Goal: Task Accomplishment & Management: Manage account settings

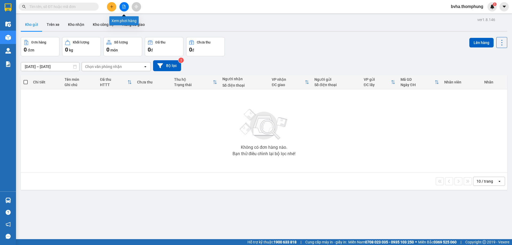
click at [122, 5] on icon "file-add" at bounding box center [124, 7] width 4 height 4
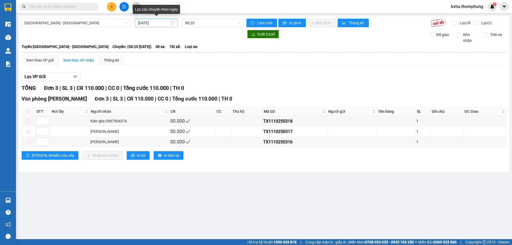
click at [160, 23] on input "11/10/2025" at bounding box center [154, 23] width 32 height 6
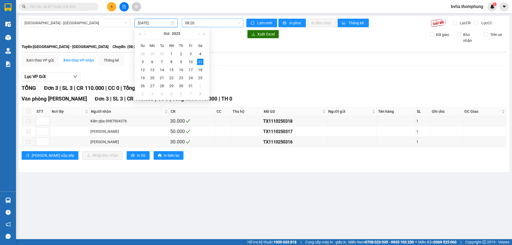
click at [202, 23] on span "08:20" at bounding box center [212, 23] width 55 height 8
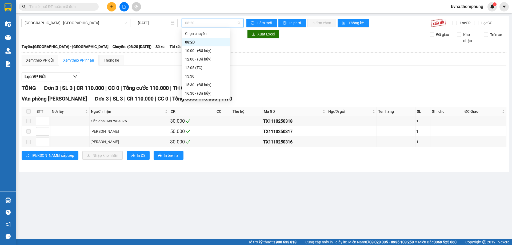
click at [213, 43] on div "08:20" at bounding box center [206, 42] width 42 height 6
click at [213, 25] on span "08:20" at bounding box center [212, 23] width 55 height 8
click at [199, 68] on div "12:05 (TC)" at bounding box center [206, 68] width 42 height 6
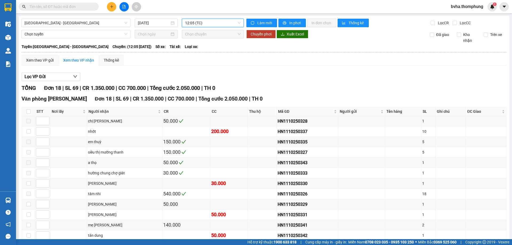
click at [219, 25] on span "12:05 (TC)" at bounding box center [212, 23] width 55 height 8
click at [194, 67] on div "12:05 (TC)" at bounding box center [205, 68] width 42 height 6
click at [212, 24] on span "12:05 (TC)" at bounding box center [212, 23] width 55 height 8
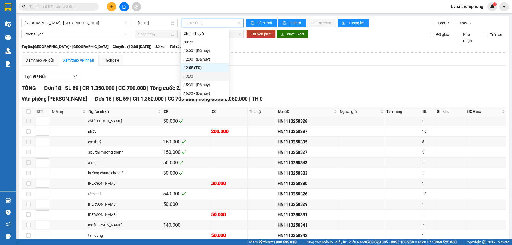
click at [191, 77] on div "13:30" at bounding box center [205, 76] width 42 height 6
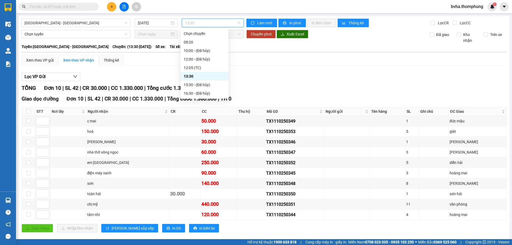
click at [205, 22] on span "13:30" at bounding box center [212, 23] width 55 height 8
click at [192, 68] on div "12:05 (TC)" at bounding box center [205, 68] width 42 height 6
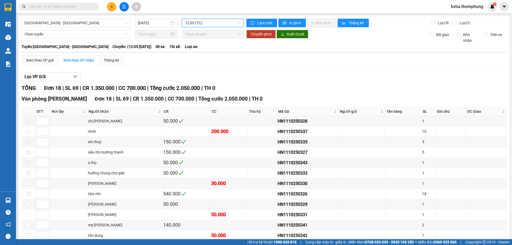
click at [208, 25] on span "12:05 (TC)" at bounding box center [212, 23] width 55 height 8
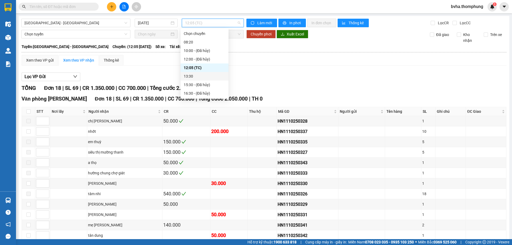
click at [190, 76] on div "13:30" at bounding box center [205, 76] width 42 height 6
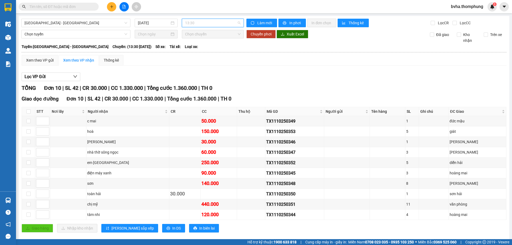
click at [202, 24] on span "13:30" at bounding box center [212, 23] width 55 height 8
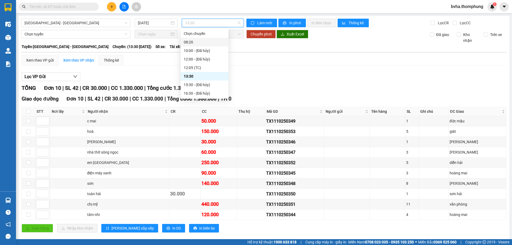
click at [195, 41] on div "08:20" at bounding box center [205, 42] width 42 height 6
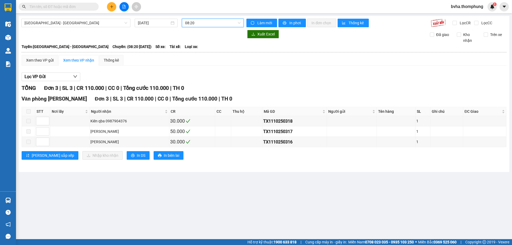
click at [206, 25] on span "08:20" at bounding box center [212, 23] width 55 height 8
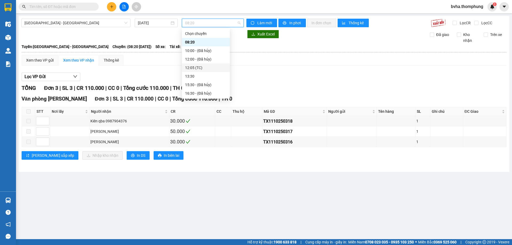
click at [189, 69] on div "12:05 (TC)" at bounding box center [206, 68] width 42 height 6
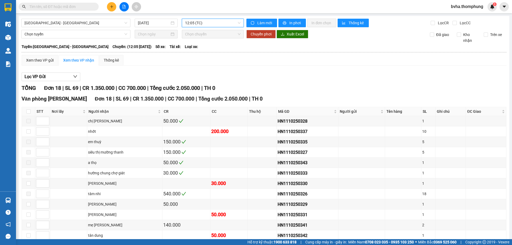
click at [214, 24] on span "12:05 (TC)" at bounding box center [212, 23] width 55 height 8
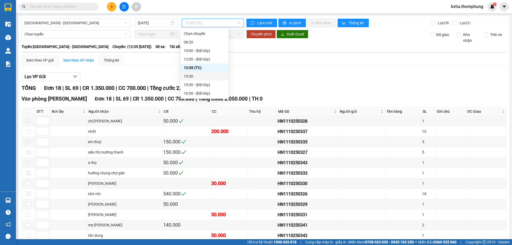
click at [194, 77] on div "13:30" at bounding box center [205, 76] width 42 height 6
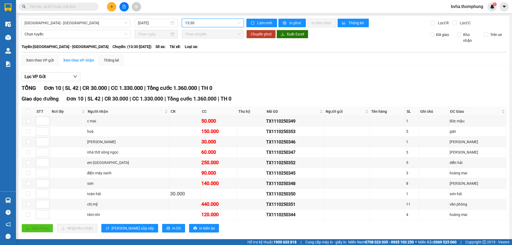
click at [214, 24] on span "13:30" at bounding box center [212, 23] width 55 height 8
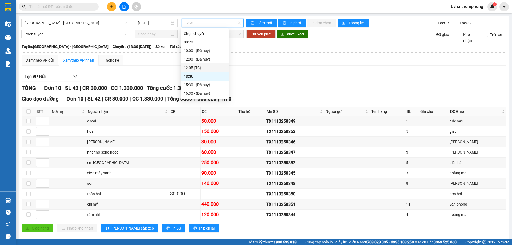
drag, startPoint x: 197, startPoint y: 66, endPoint x: 417, endPoint y: 98, distance: 223.3
click at [197, 66] on div "12:05 (TC)" at bounding box center [205, 68] width 42 height 6
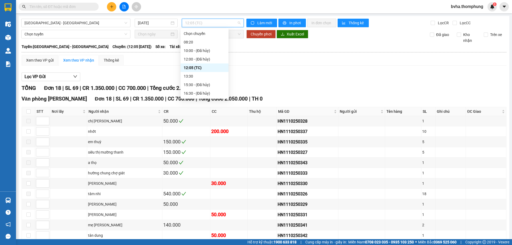
click at [214, 23] on span "12:05 (TC)" at bounding box center [212, 23] width 55 height 8
click at [190, 77] on div "13:30" at bounding box center [205, 76] width 42 height 6
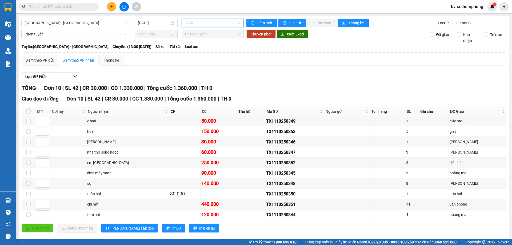
click at [212, 22] on span "13:30" at bounding box center [212, 23] width 55 height 8
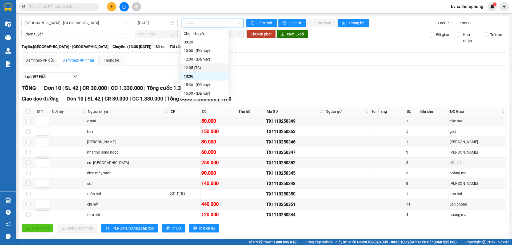
click at [190, 68] on div "12:05 (TC)" at bounding box center [205, 68] width 42 height 6
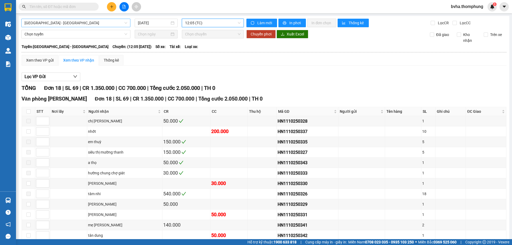
click at [67, 25] on span "[GEOGRAPHIC_DATA] - [GEOGRAPHIC_DATA]" at bounding box center [76, 23] width 103 height 8
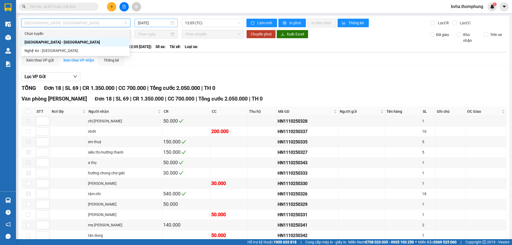
click at [158, 24] on input "[DATE]" at bounding box center [154, 23] width 32 height 6
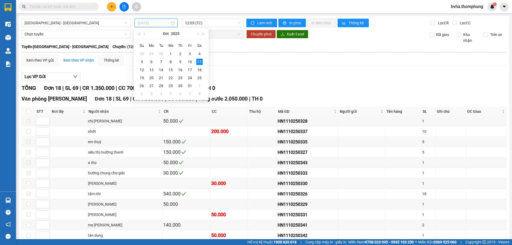
type input "[DATE]"
click at [197, 59] on div "11" at bounding box center [199, 62] width 6 height 6
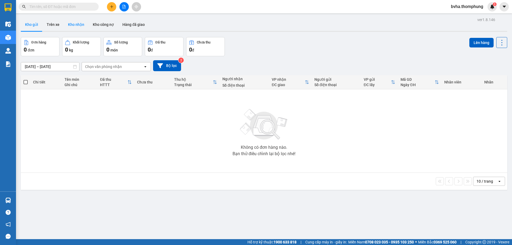
click at [78, 25] on button "Kho nhận" at bounding box center [76, 24] width 25 height 13
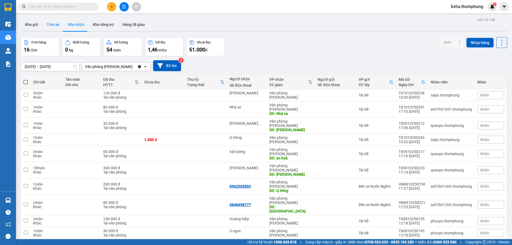
click at [51, 23] on button "Trên xe" at bounding box center [52, 24] width 21 height 13
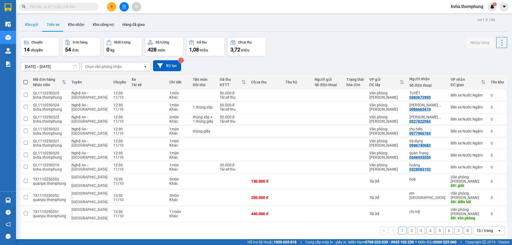
click at [32, 26] on button "Kho gửi" at bounding box center [32, 24] width 22 height 13
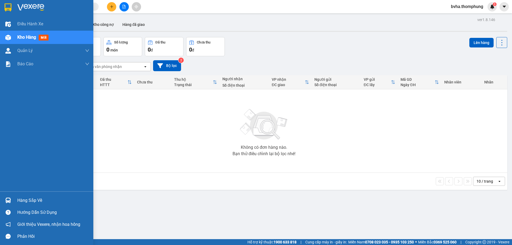
click at [29, 35] on span "Kho hàng" at bounding box center [26, 37] width 19 height 5
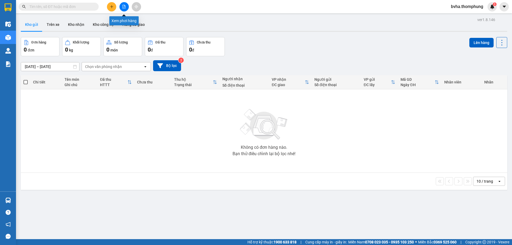
click at [125, 7] on icon "file-add" at bounding box center [124, 7] width 4 height 4
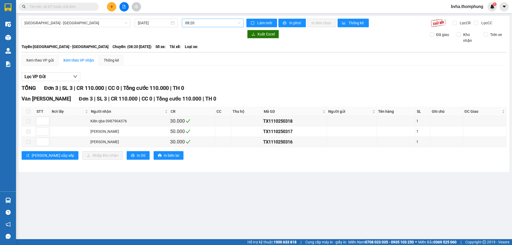
click at [205, 22] on span "08:20" at bounding box center [212, 23] width 55 height 8
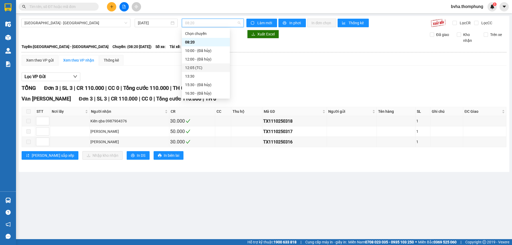
click at [199, 68] on div "12:05 (TC)" at bounding box center [206, 68] width 42 height 6
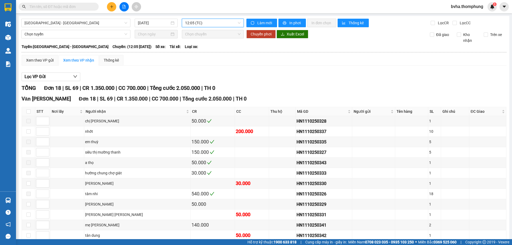
click at [204, 27] on div "Hà Nội - Nghệ An 11/10/2025 12:05 12:05 (TC) Làm mới In phơi In đơn chọn Thống …" at bounding box center [264, 172] width 490 height 312
click at [205, 24] on span "12:05 (TC)" at bounding box center [212, 23] width 55 height 8
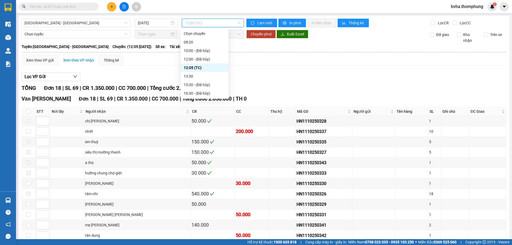
click at [191, 76] on div "13:30" at bounding box center [205, 76] width 42 height 6
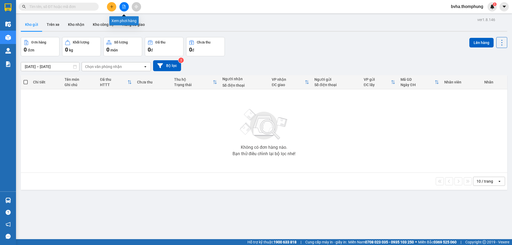
click at [123, 8] on icon "file-add" at bounding box center [124, 7] width 3 height 4
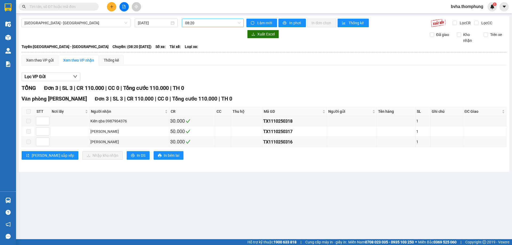
click at [208, 23] on span "08:20" at bounding box center [212, 23] width 55 height 8
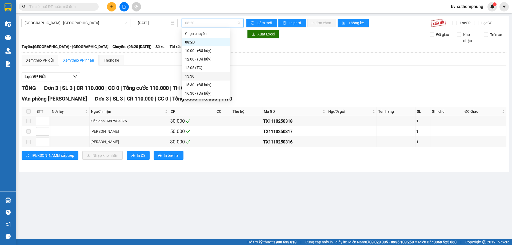
click at [191, 77] on div "13:30" at bounding box center [206, 76] width 42 height 6
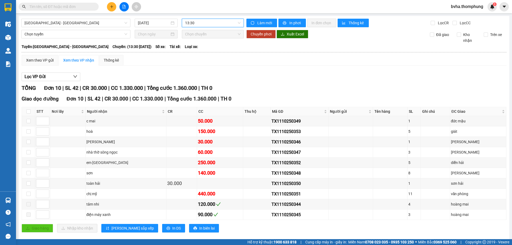
click at [198, 25] on span "13:30" at bounding box center [212, 23] width 55 height 8
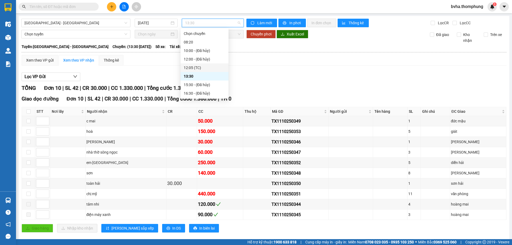
click at [192, 67] on div "12:05 (TC)" at bounding box center [205, 68] width 42 height 6
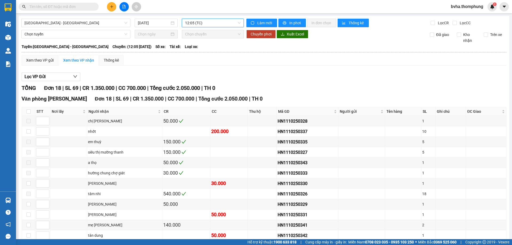
click at [198, 21] on span "12:05 (TC)" at bounding box center [212, 23] width 55 height 8
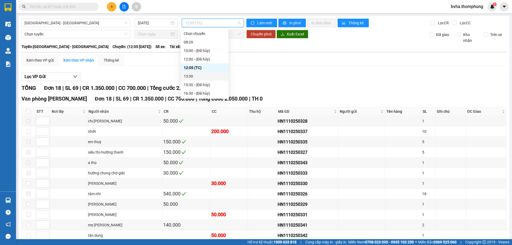
click at [192, 79] on div "13:30" at bounding box center [205, 76] width 42 height 6
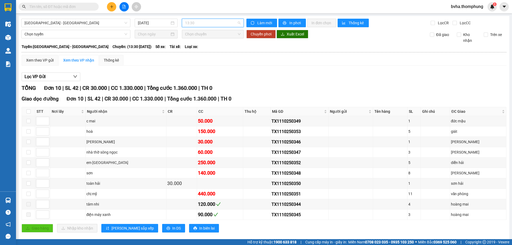
click at [209, 20] on span "13:30" at bounding box center [212, 23] width 55 height 8
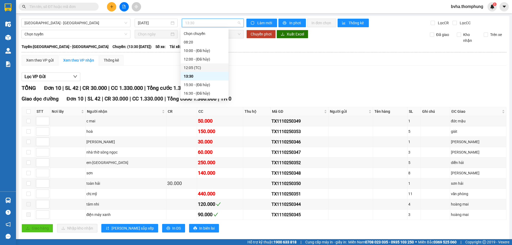
click at [193, 67] on div "12:05 (TC)" at bounding box center [205, 68] width 42 height 6
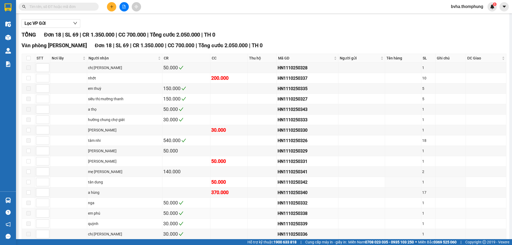
scroll to position [91, 0]
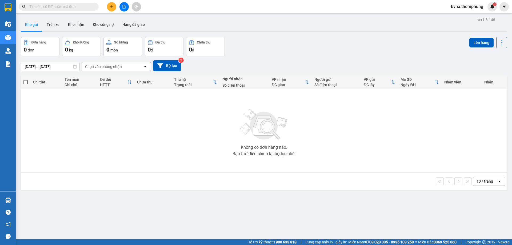
click at [127, 7] on button at bounding box center [123, 6] width 9 height 9
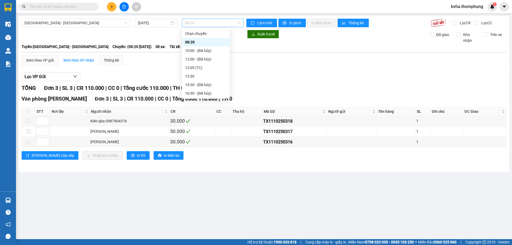
click at [205, 23] on span "08:20" at bounding box center [212, 23] width 55 height 8
click at [123, 6] on icon "file-add" at bounding box center [124, 7] width 4 height 4
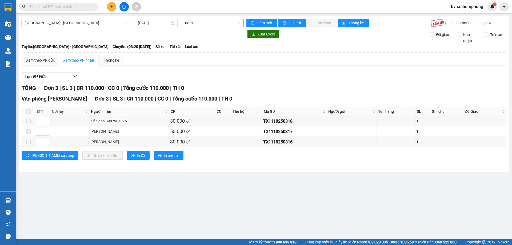
click at [216, 24] on span "08:20" at bounding box center [212, 23] width 55 height 8
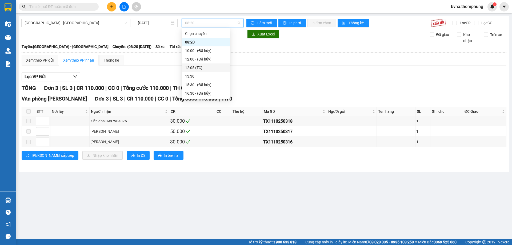
click at [197, 67] on div "12:05 (TC)" at bounding box center [206, 68] width 42 height 6
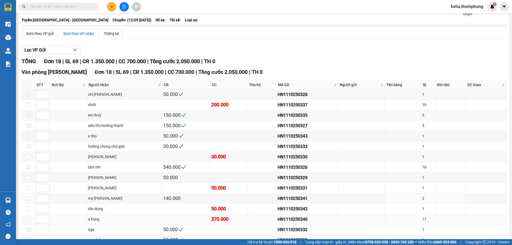
scroll to position [53, 0]
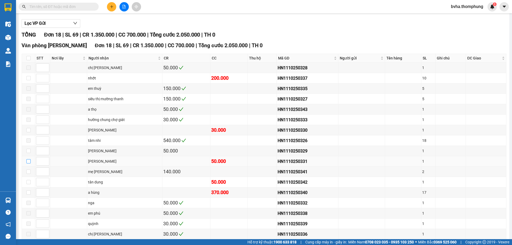
click at [29, 161] on input "checkbox" at bounding box center [28, 161] width 4 height 4
checkbox input "true"
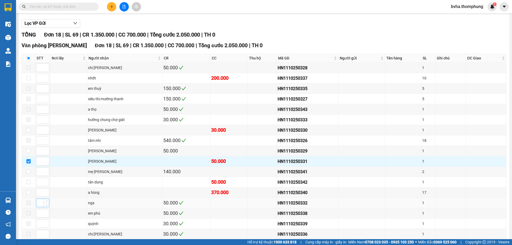
scroll to position [91, 0]
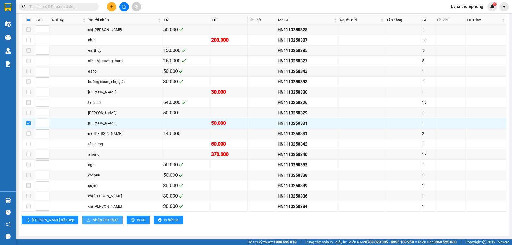
click at [92, 221] on span "Nhập kho nhận" at bounding box center [105, 220] width 26 height 6
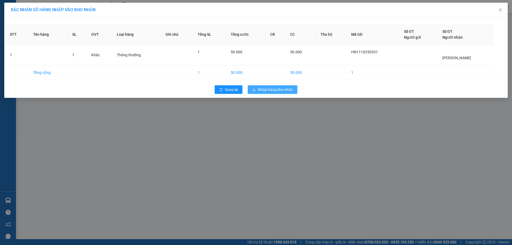
click at [284, 90] on span "Nhập hàng kho nhận" at bounding box center [275, 90] width 35 height 6
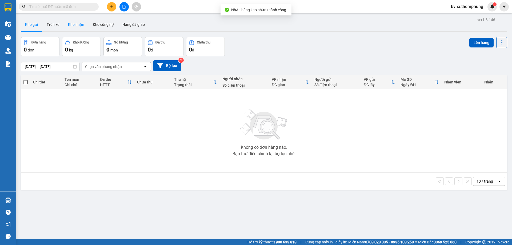
click at [74, 23] on button "Kho nhận" at bounding box center [76, 24] width 25 height 13
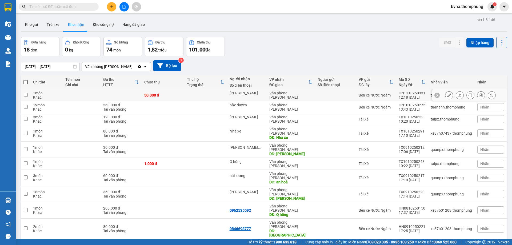
click at [447, 96] on icon at bounding box center [449, 95] width 4 height 4
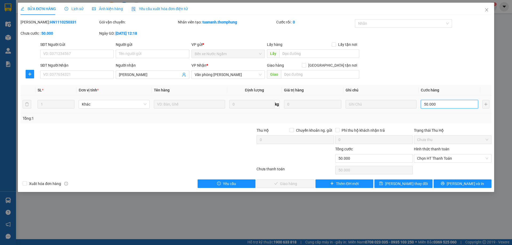
click at [445, 103] on input "50.000" at bounding box center [448, 104] width 57 height 9
type input "3"
type input "30"
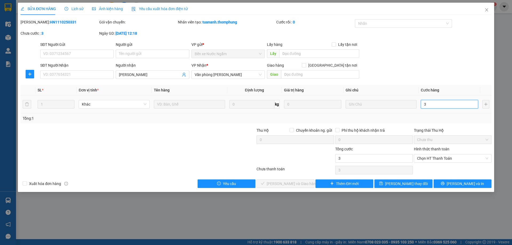
type input "30"
type input "300"
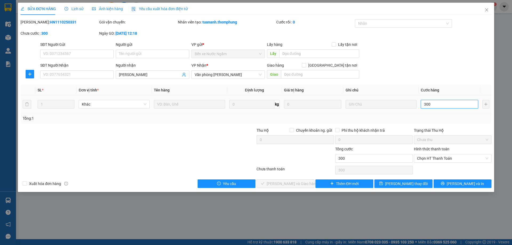
type input "3.000"
type input "30.000"
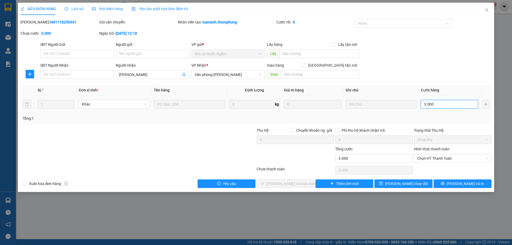
type input "30.000"
click at [451, 158] on span "Chọn HT Thanh Toán" at bounding box center [452, 158] width 71 height 8
type input "30.000"
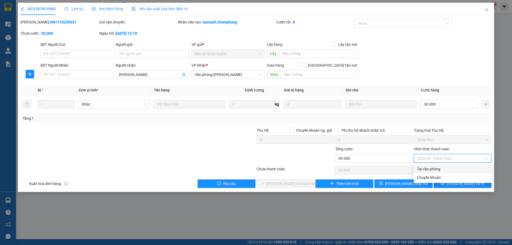
click at [431, 170] on div "Tại văn phòng" at bounding box center [452, 169] width 71 height 6
type input "0"
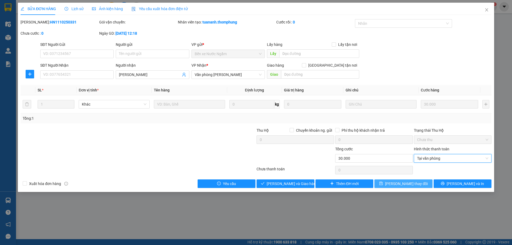
click at [411, 184] on span "Lưu thay đổi" at bounding box center [406, 184] width 43 height 6
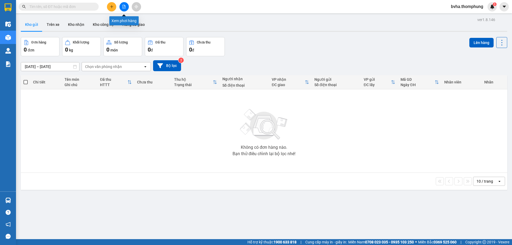
click at [123, 7] on icon "file-add" at bounding box center [124, 7] width 4 height 4
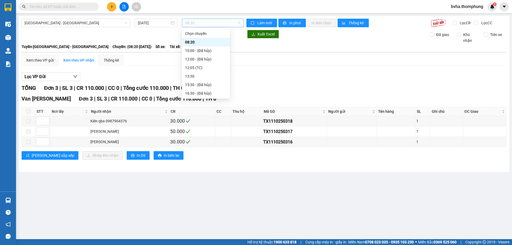
click at [196, 24] on span "08:20" at bounding box center [212, 23] width 55 height 8
click at [196, 74] on div "13:30" at bounding box center [206, 76] width 42 height 6
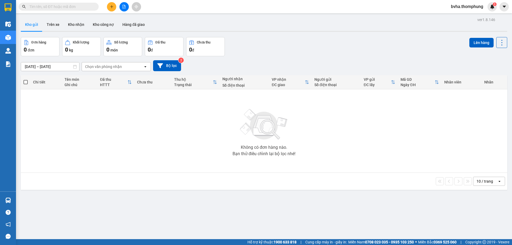
click at [126, 6] on button at bounding box center [123, 6] width 9 height 9
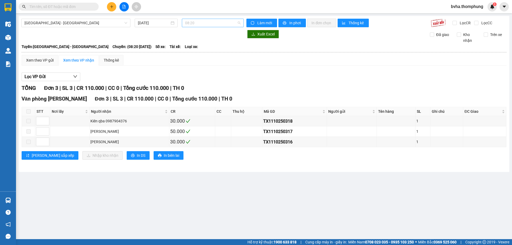
click at [222, 25] on span "08:20" at bounding box center [212, 23] width 55 height 8
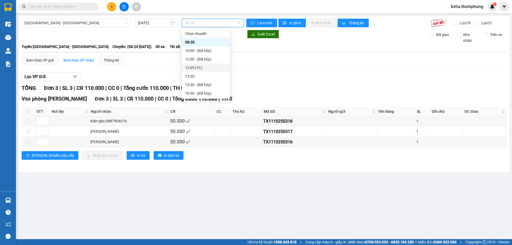
click at [193, 66] on div "12:05 (TC)" at bounding box center [206, 68] width 42 height 6
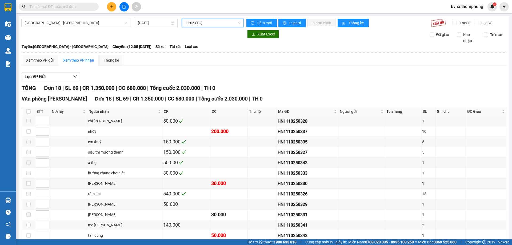
click at [220, 24] on span "12:05 (TC)" at bounding box center [212, 23] width 55 height 8
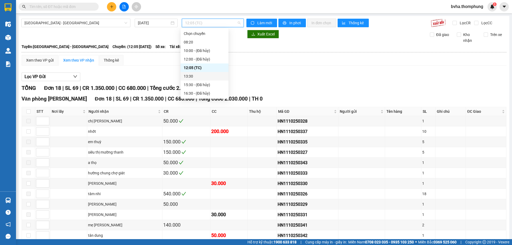
click at [200, 78] on div "13:30" at bounding box center [205, 76] width 42 height 6
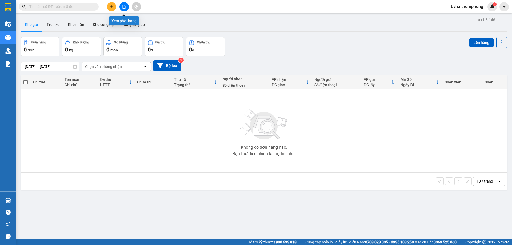
click at [121, 8] on button at bounding box center [123, 6] width 9 height 9
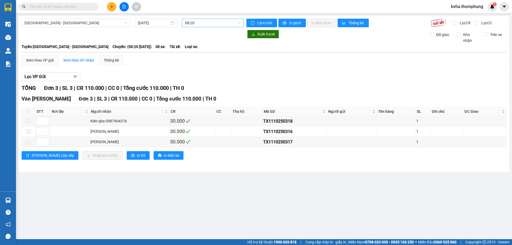
click at [213, 24] on span "08:20" at bounding box center [212, 23] width 55 height 8
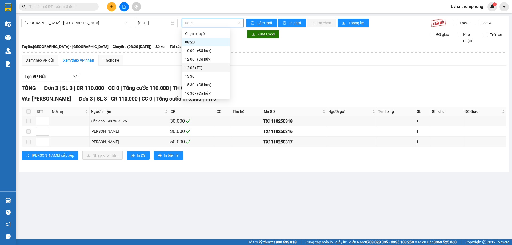
click at [195, 67] on div "12:05 (TC)" at bounding box center [206, 68] width 42 height 6
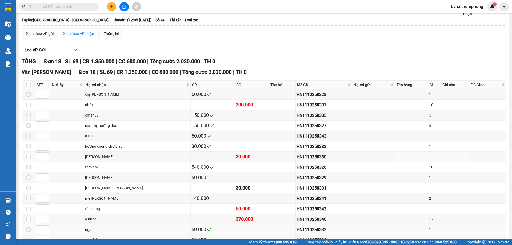
scroll to position [91, 0]
